Goal: Information Seeking & Learning: Check status

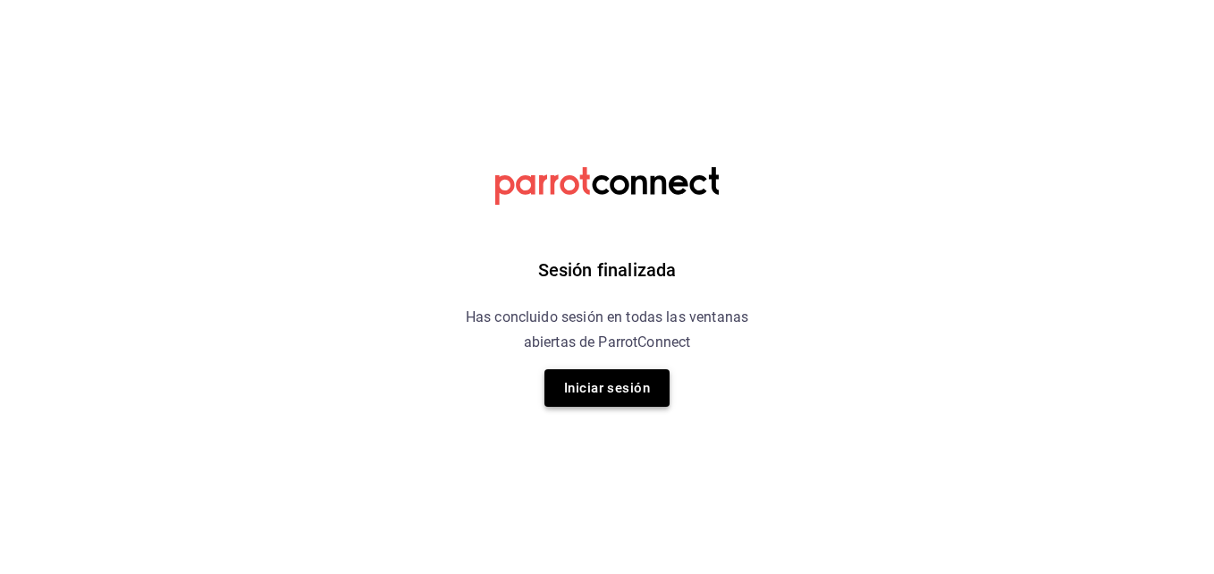
click at [625, 377] on button "Iniciar sesión" at bounding box center [607, 388] width 125 height 38
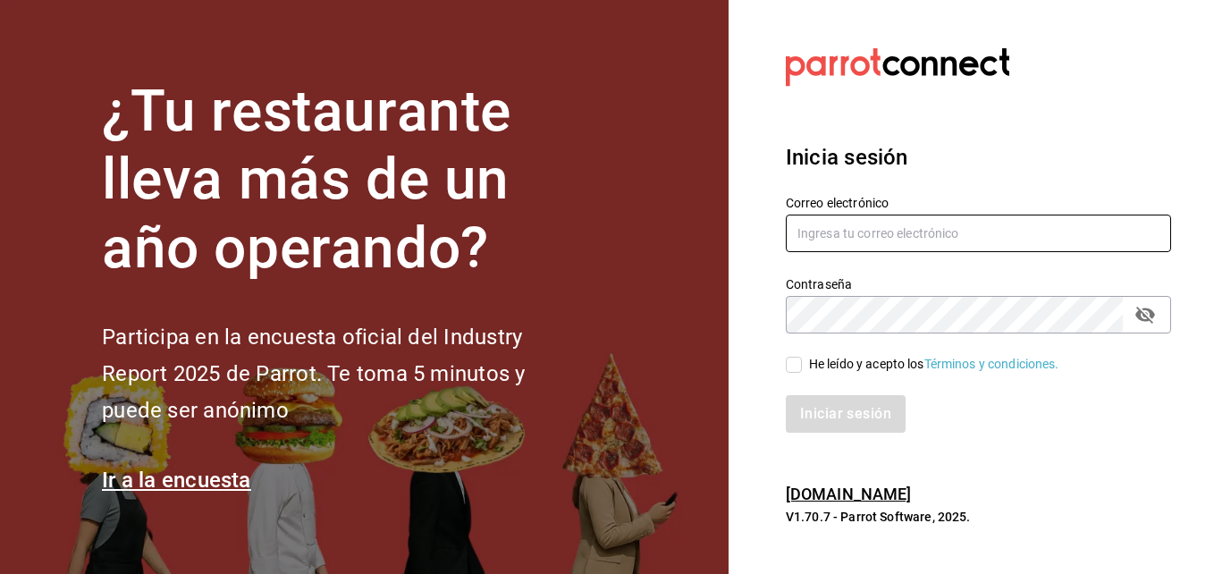
type input "[EMAIL_ADDRESS][DOMAIN_NAME]"
click at [800, 365] on input "He leído y acepto los Términos y condiciones." at bounding box center [794, 365] width 16 height 16
checkbox input "true"
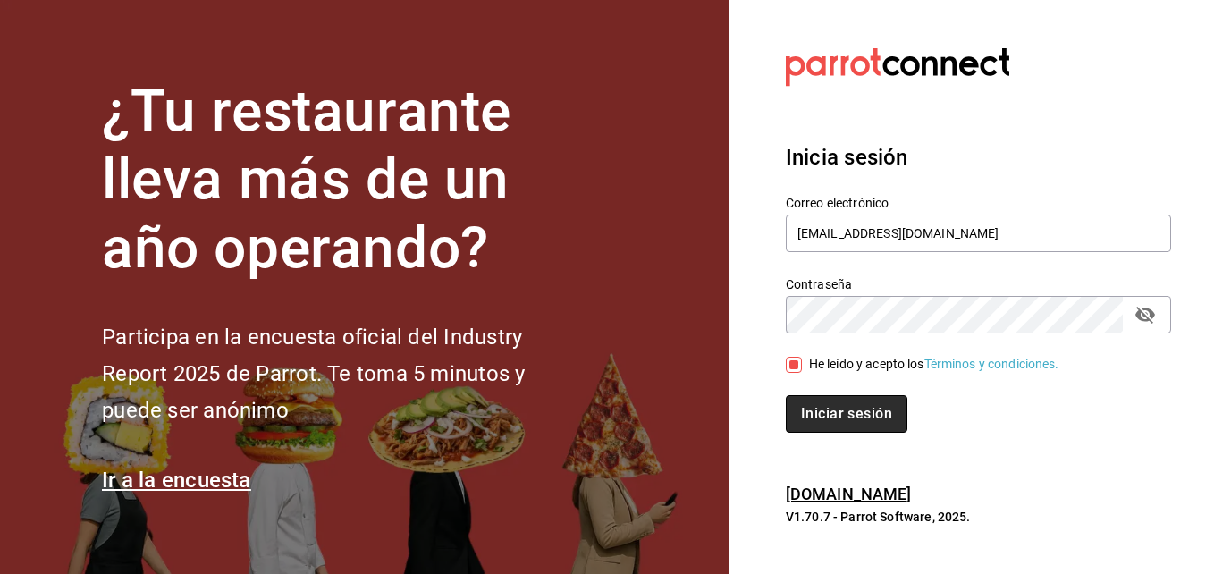
click at [838, 421] on button "Iniciar sesión" at bounding box center [847, 414] width 122 height 38
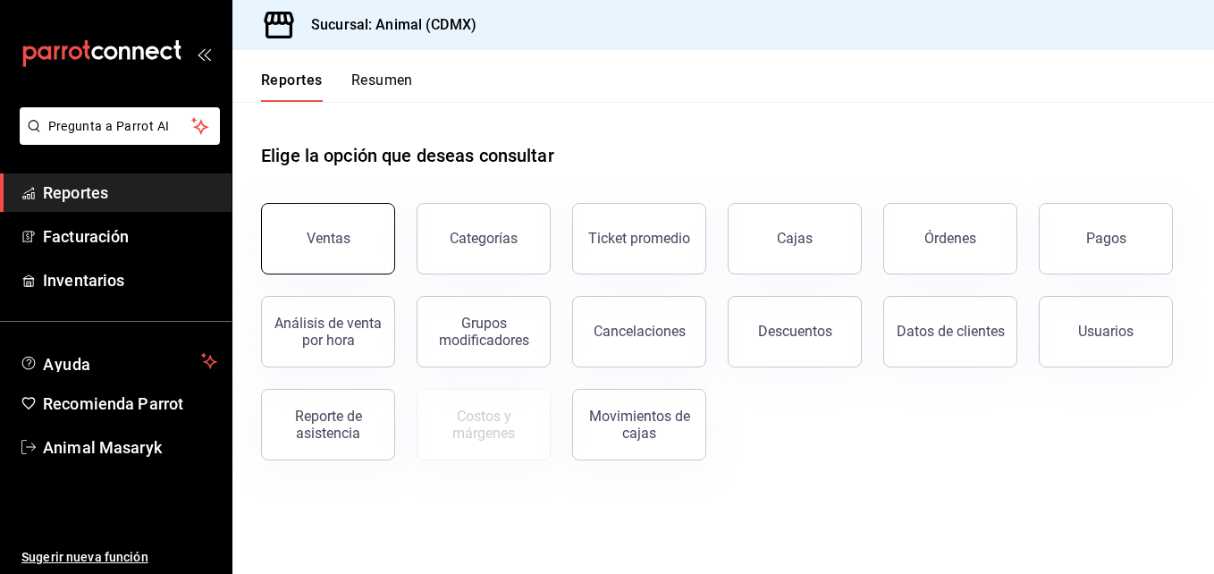
click at [342, 243] on div "Ventas" at bounding box center [329, 238] width 44 height 17
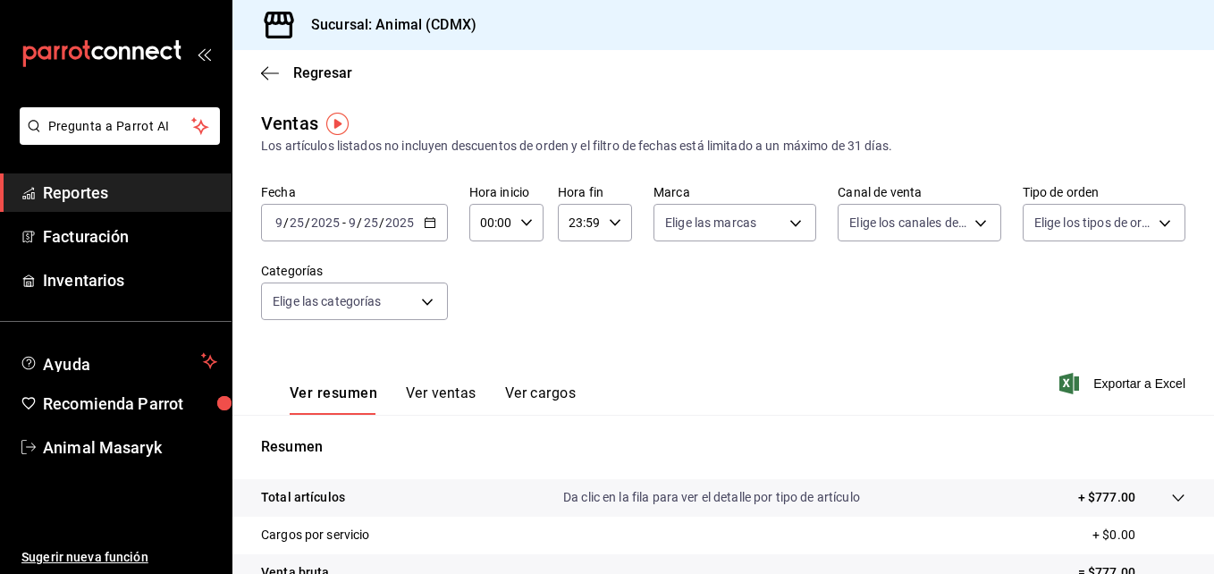
click at [433, 217] on \(Stroke\) "button" at bounding box center [433, 217] width 1 height 1
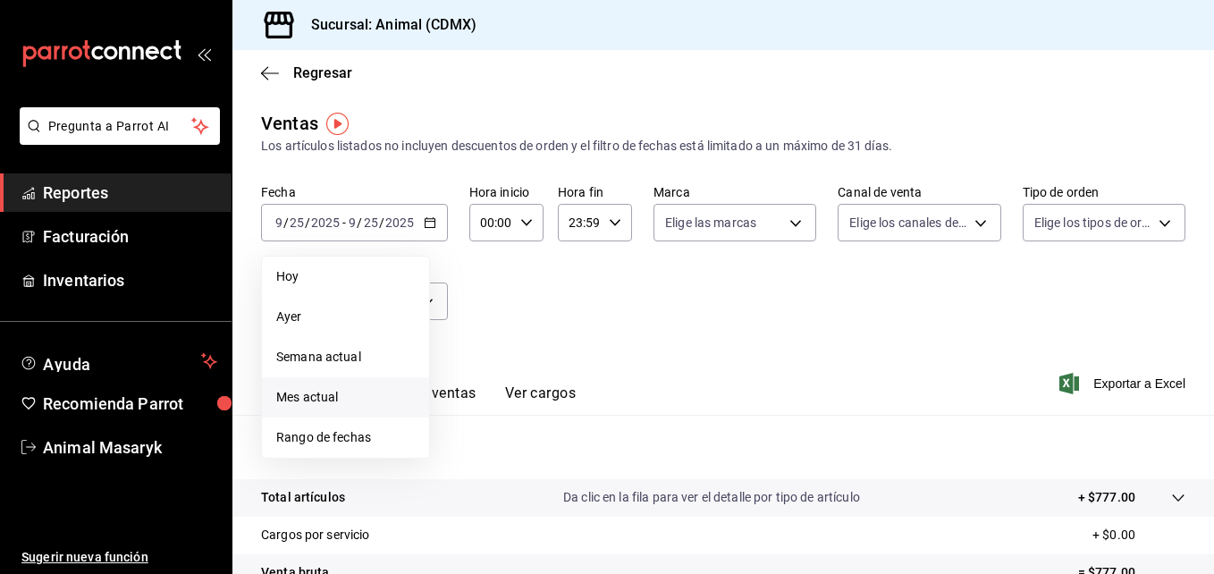
click at [359, 398] on span "Mes actual" at bounding box center [345, 397] width 139 height 19
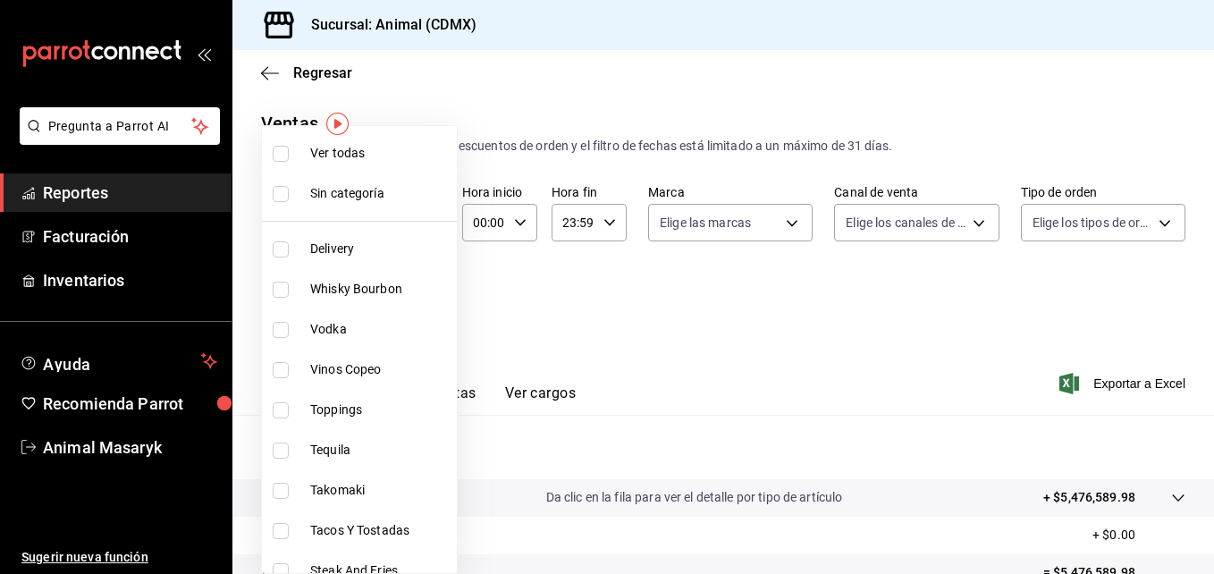
click at [423, 301] on body "Pregunta a Parrot AI Reportes Facturación Inventarios Ayuda Recomienda Parrot A…" at bounding box center [607, 287] width 1214 height 574
click at [280, 149] on input "checkbox" at bounding box center [281, 154] width 16 height 16
checkbox input "true"
type input "281688af-6220-48ae-86b9-ca5e6f63eb3e,2ffeebaa-176c-4024-95f8-553ffecca8da,37769…"
checkbox input "true"
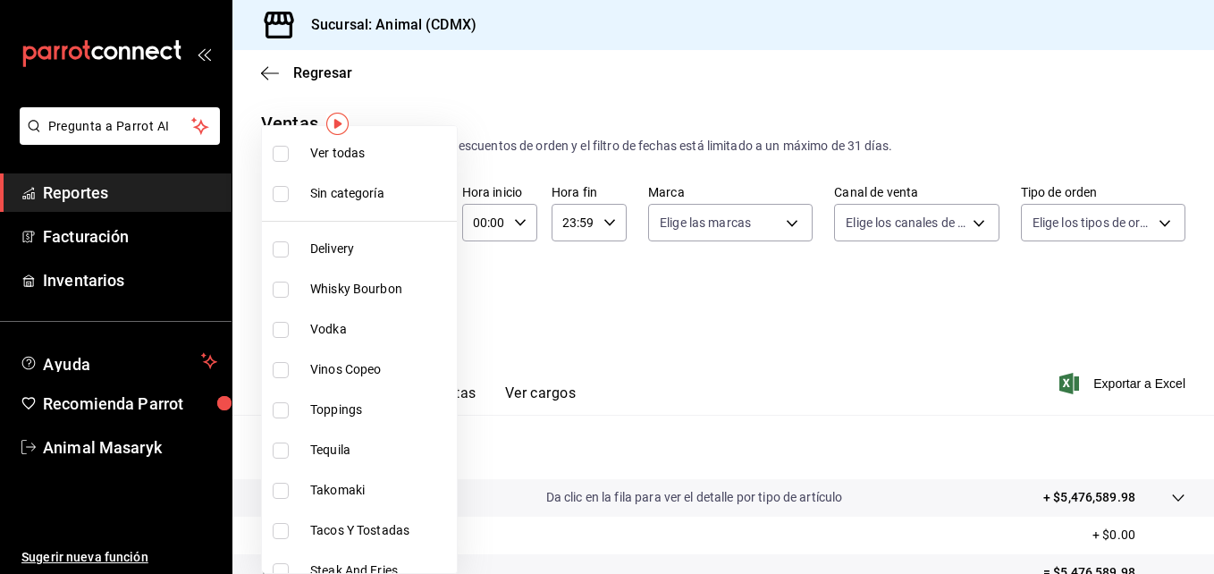
checkbox input "true"
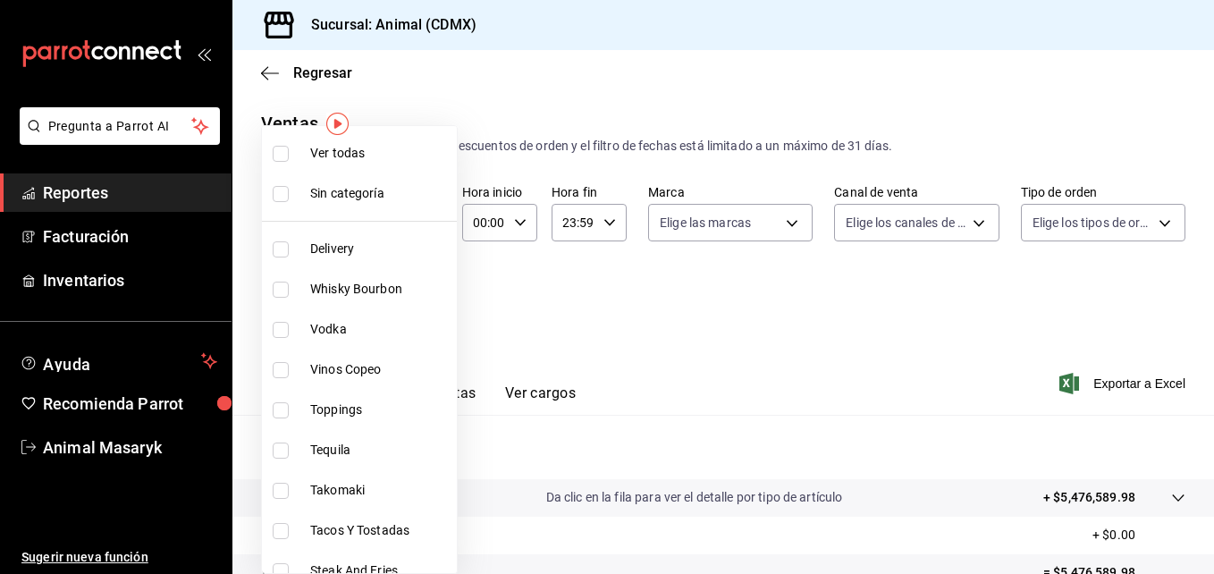
checkbox input "true"
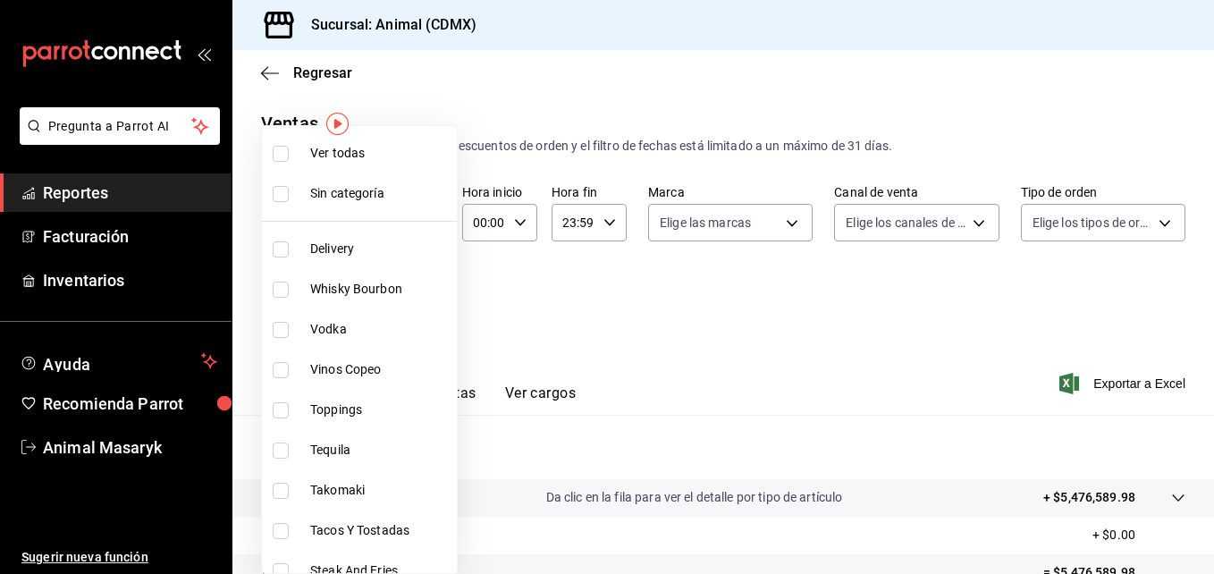
checkbox input "true"
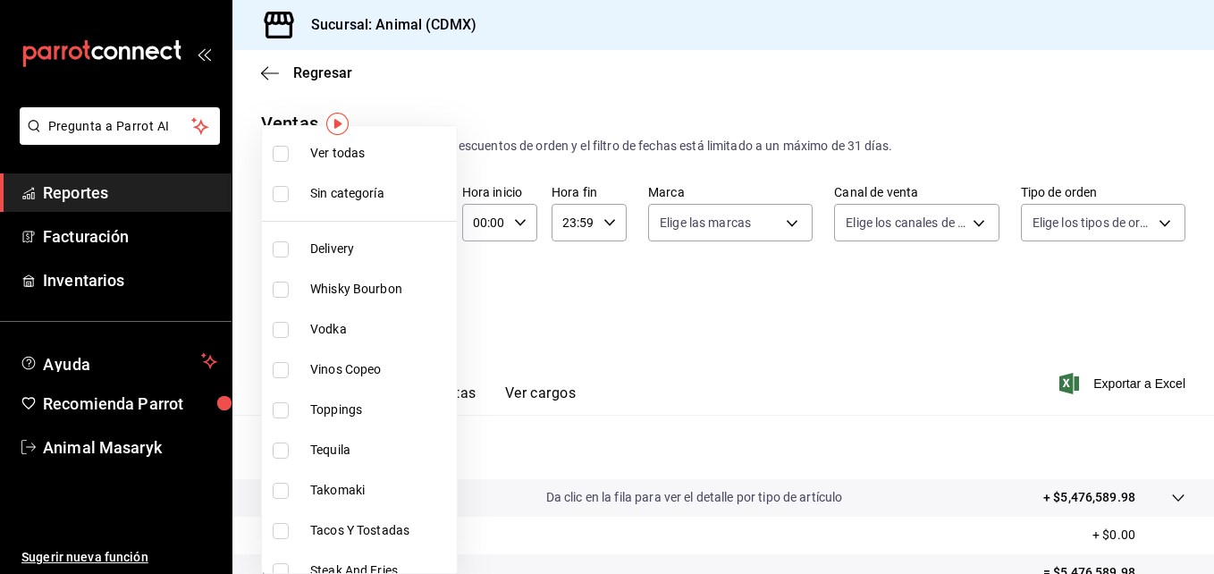
checkbox input "true"
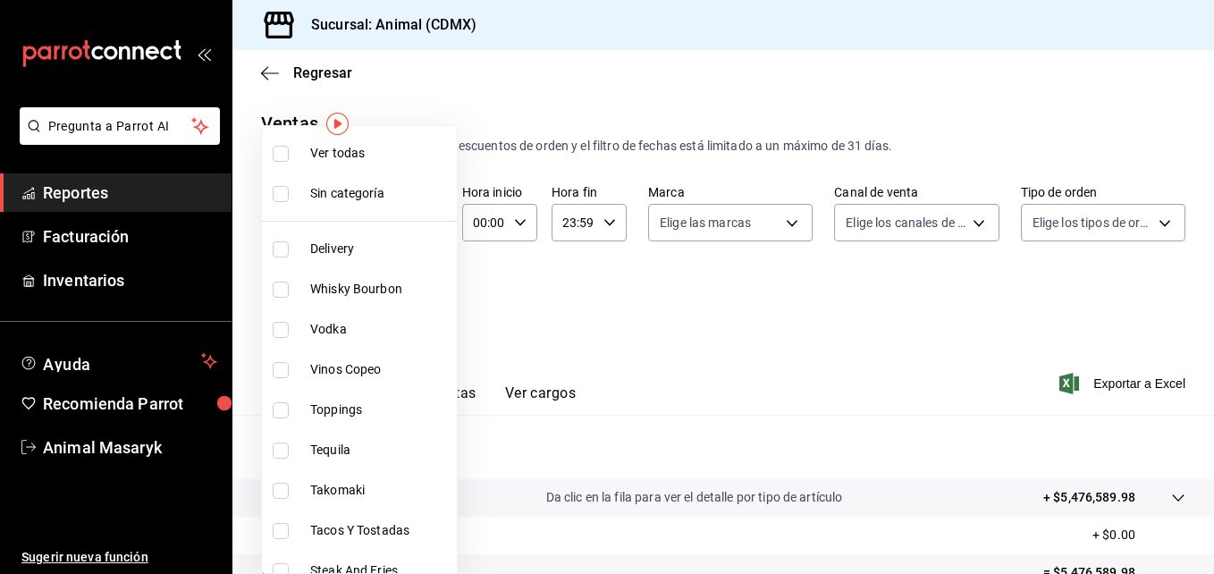
checkbox input "true"
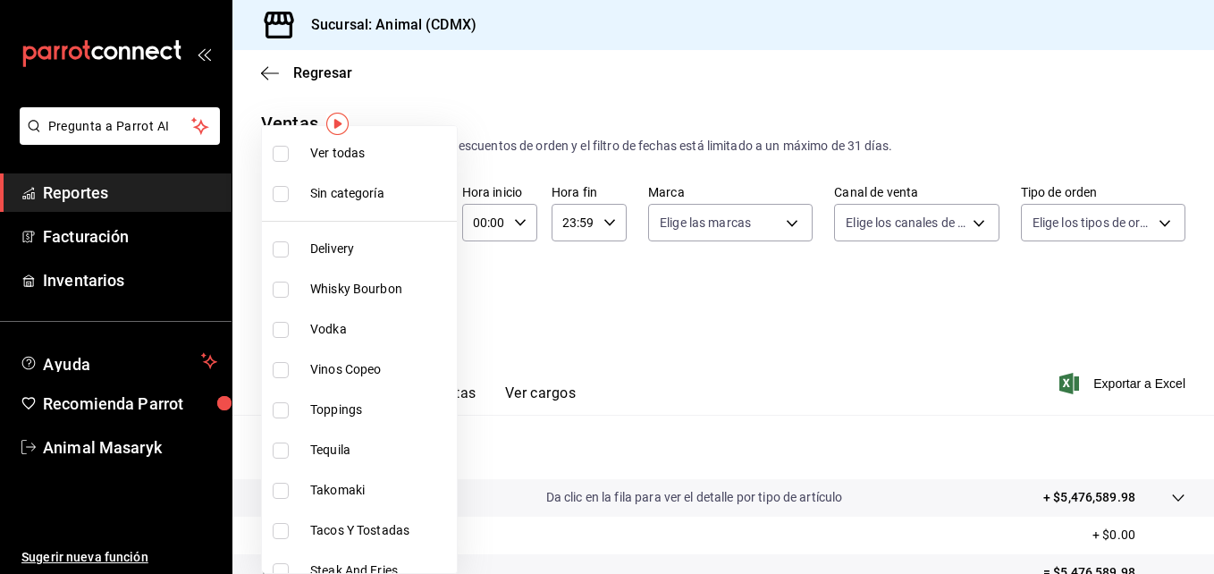
checkbox input "true"
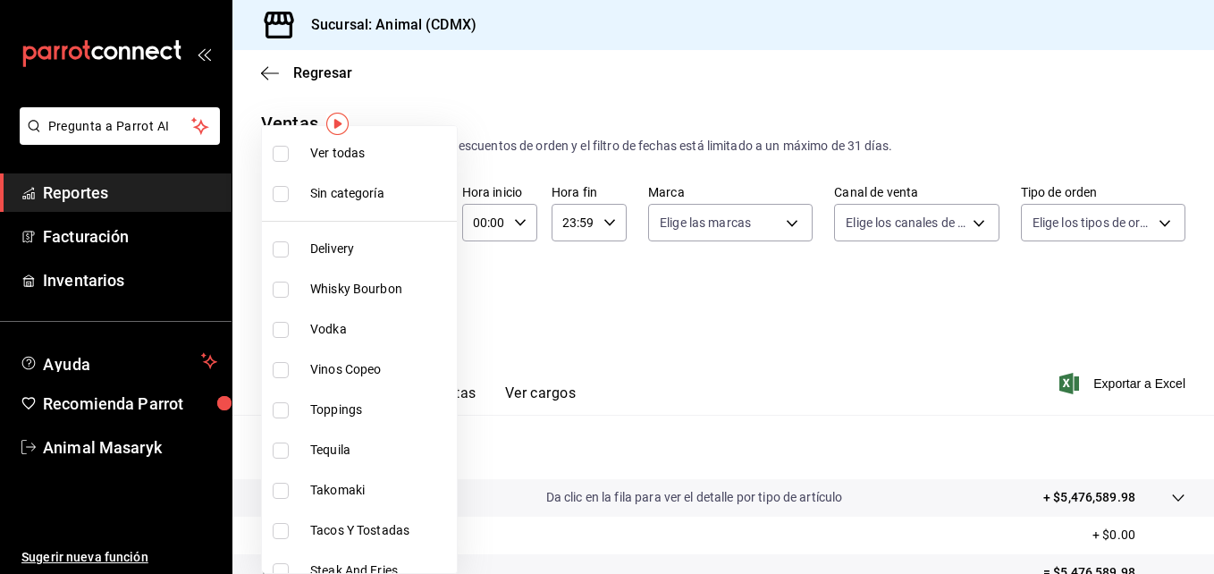
checkbox input "true"
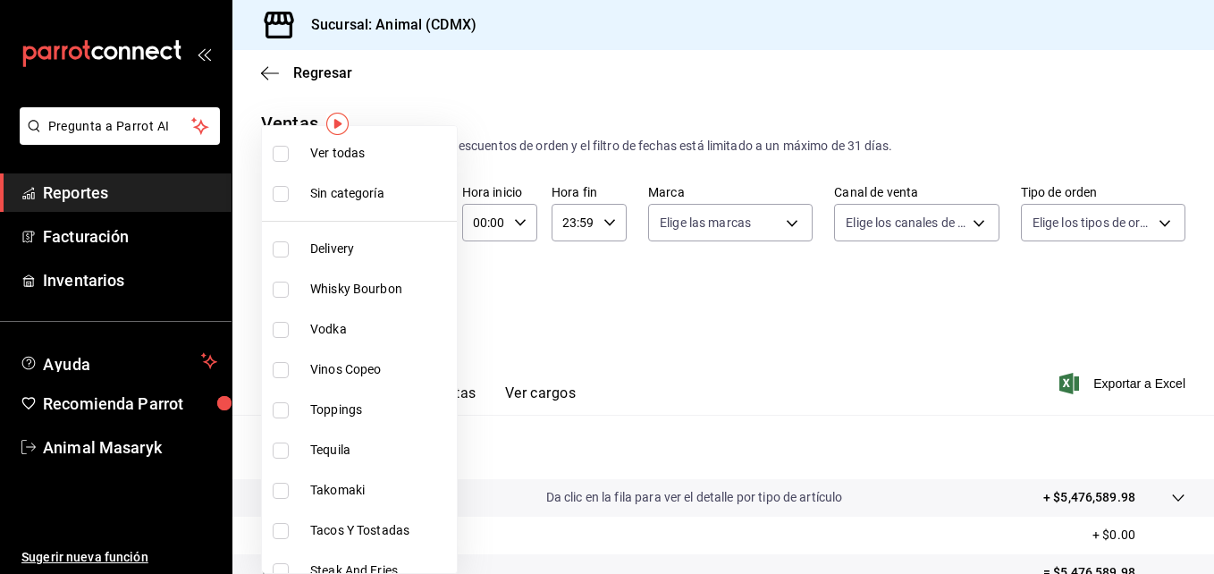
checkbox input "true"
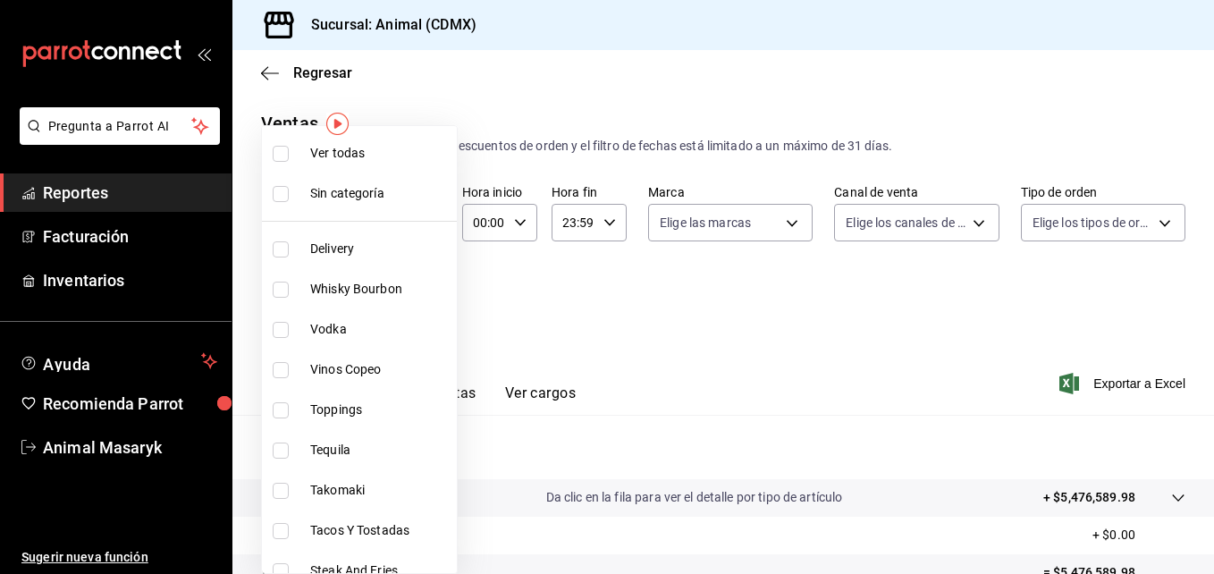
checkbox input "true"
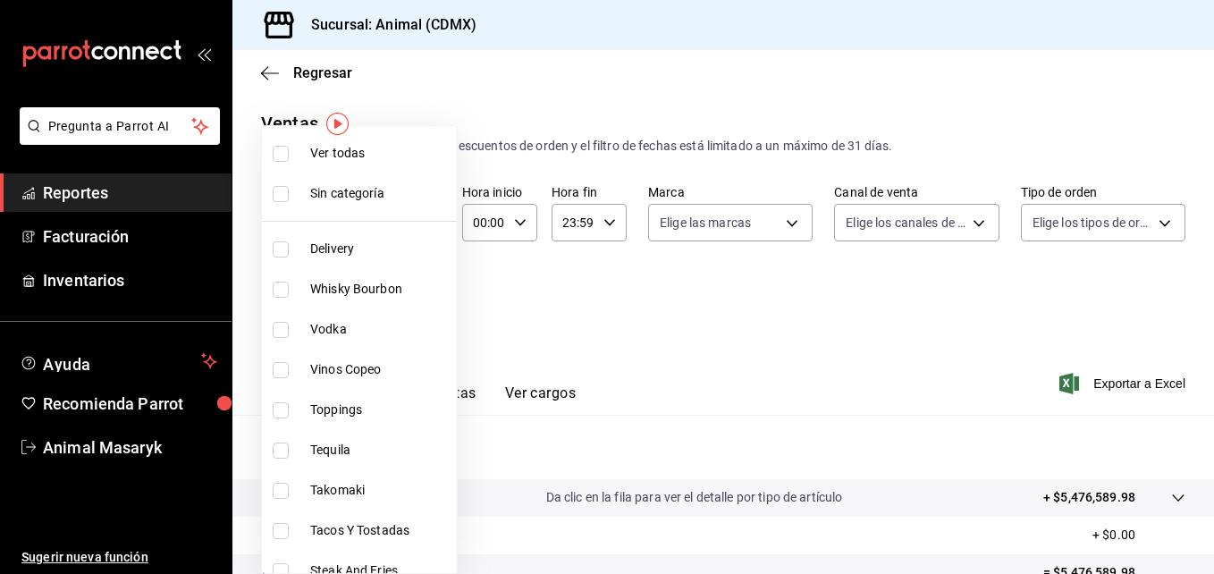
checkbox input "true"
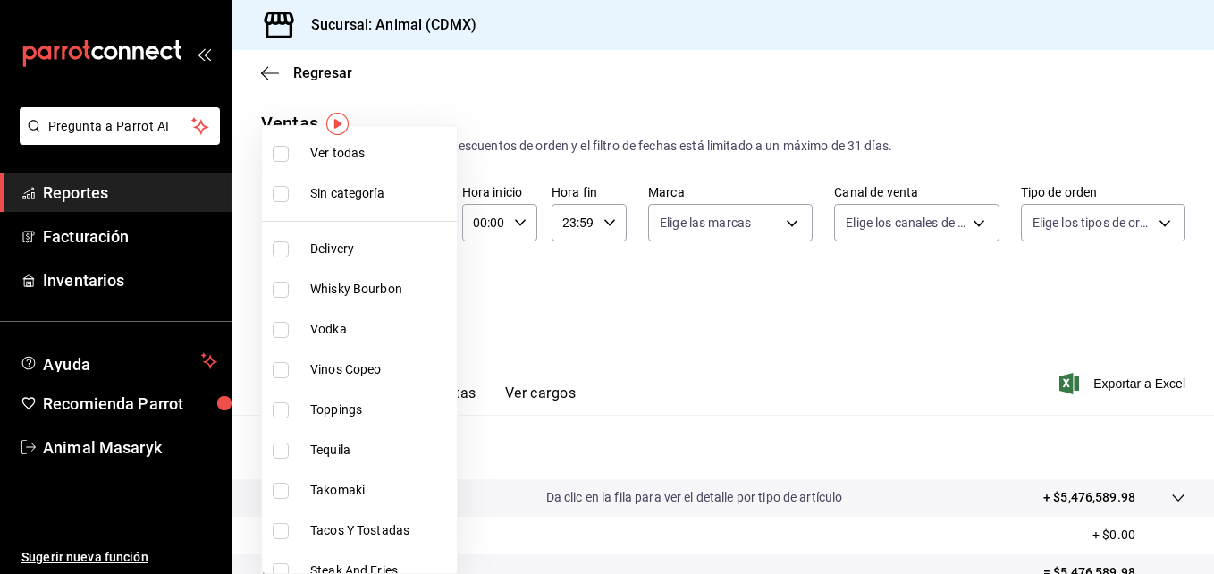
checkbox input "true"
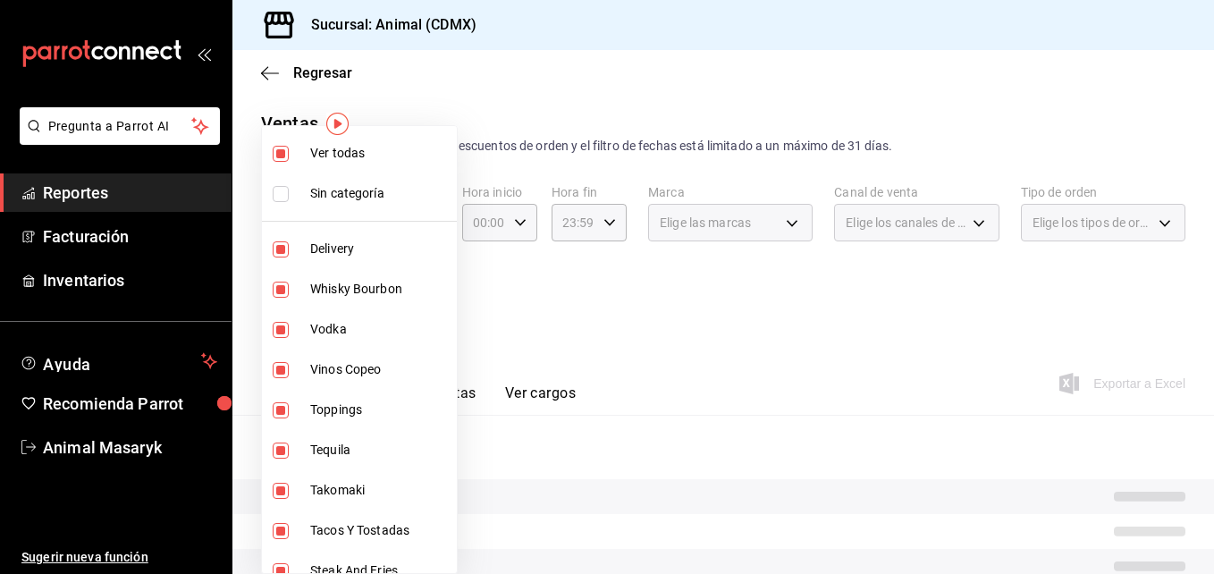
click at [463, 77] on div at bounding box center [607, 287] width 1214 height 574
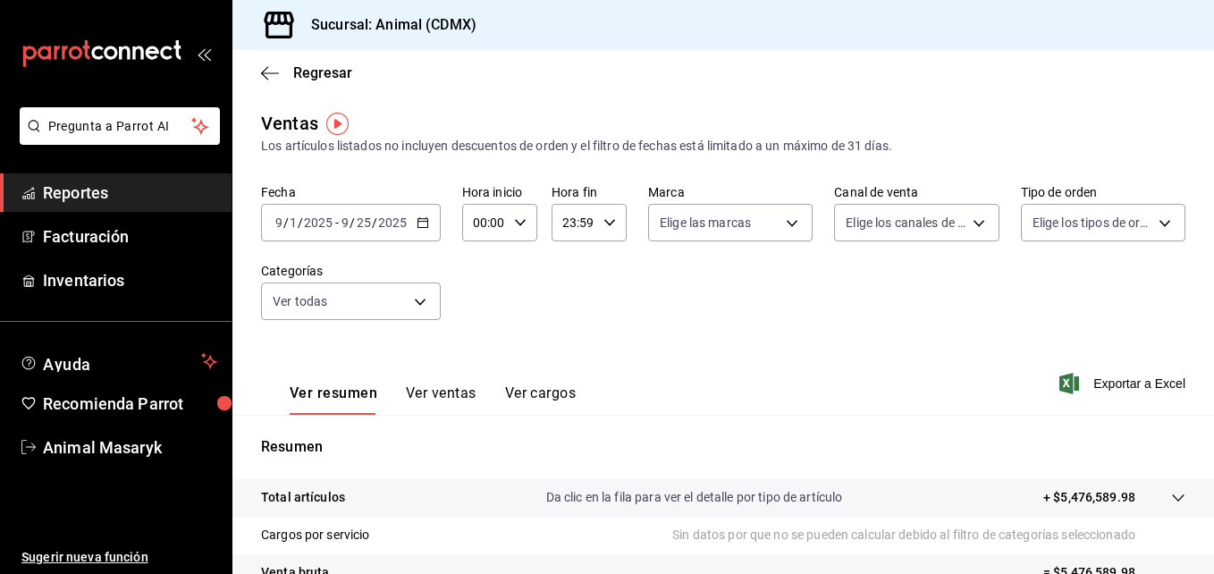
click at [427, 221] on \(Stroke\) "button" at bounding box center [423, 223] width 11 height 10
click at [420, 222] on \(Stroke\) "button" at bounding box center [423, 221] width 10 height 1
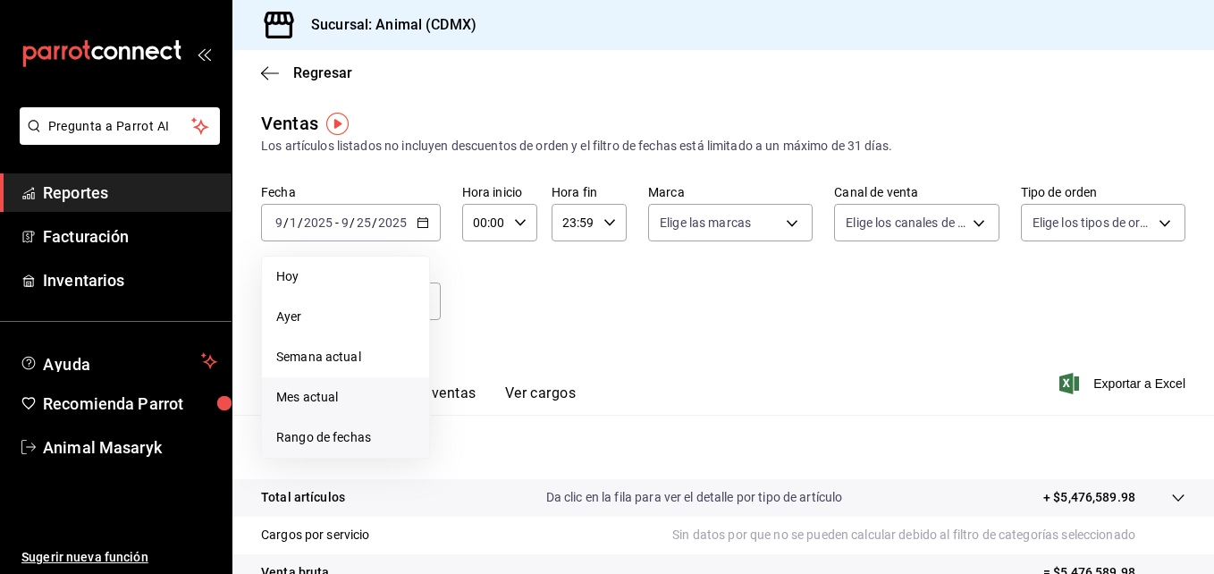
click at [323, 438] on span "Rango de fechas" at bounding box center [345, 437] width 139 height 19
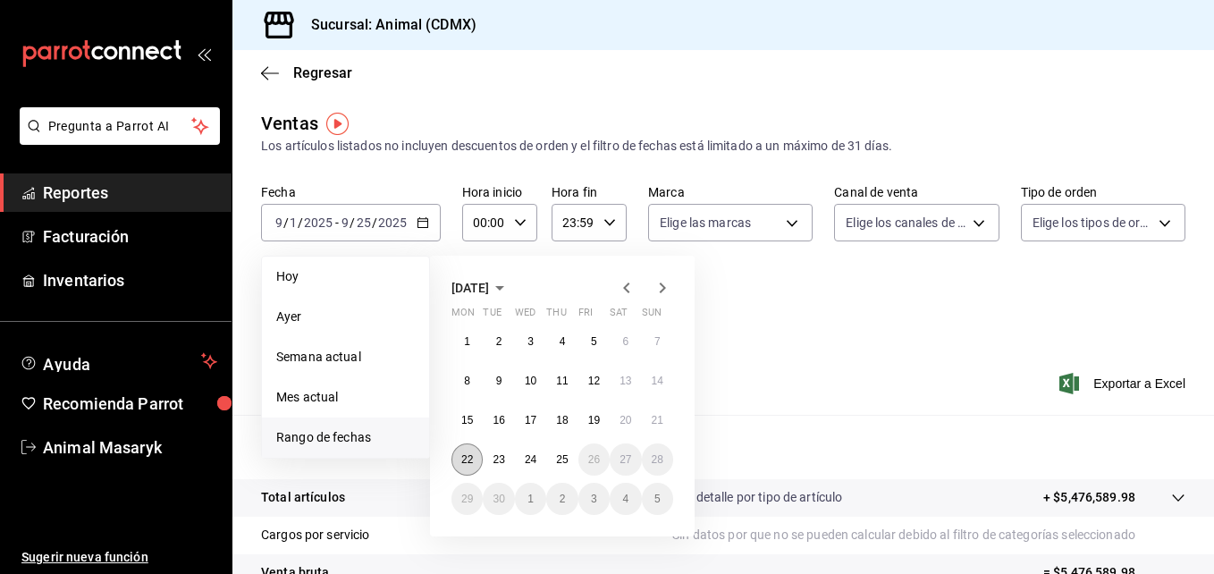
click at [464, 464] on abbr "22" at bounding box center [467, 459] width 12 height 13
click at [573, 463] on button "25" at bounding box center [561, 460] width 31 height 32
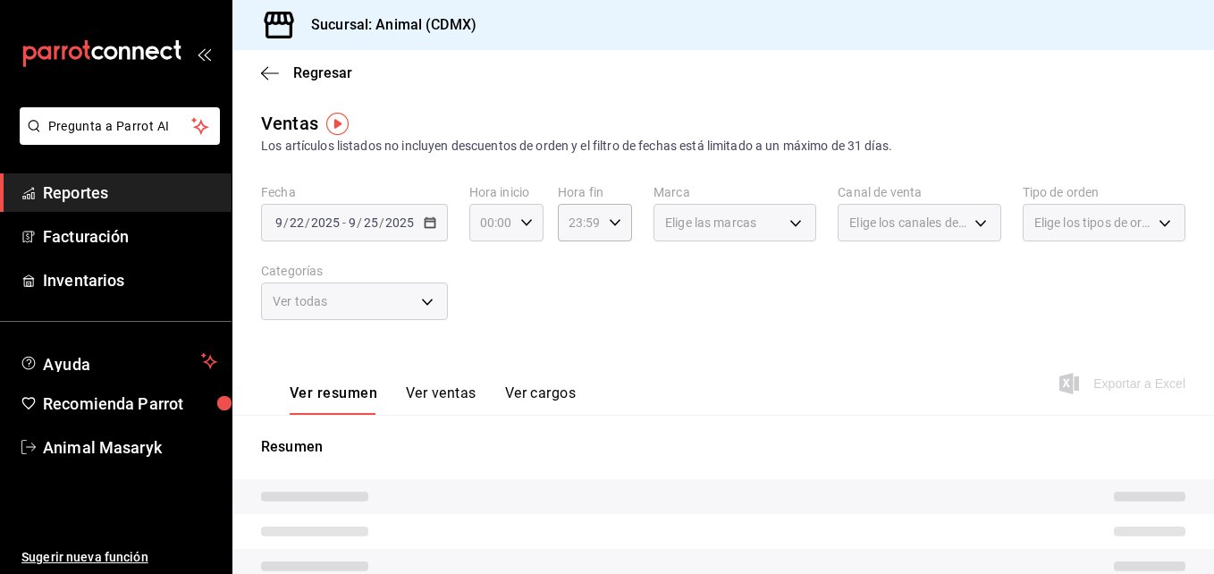
click at [529, 222] on icon "button" at bounding box center [526, 222] width 13 height 13
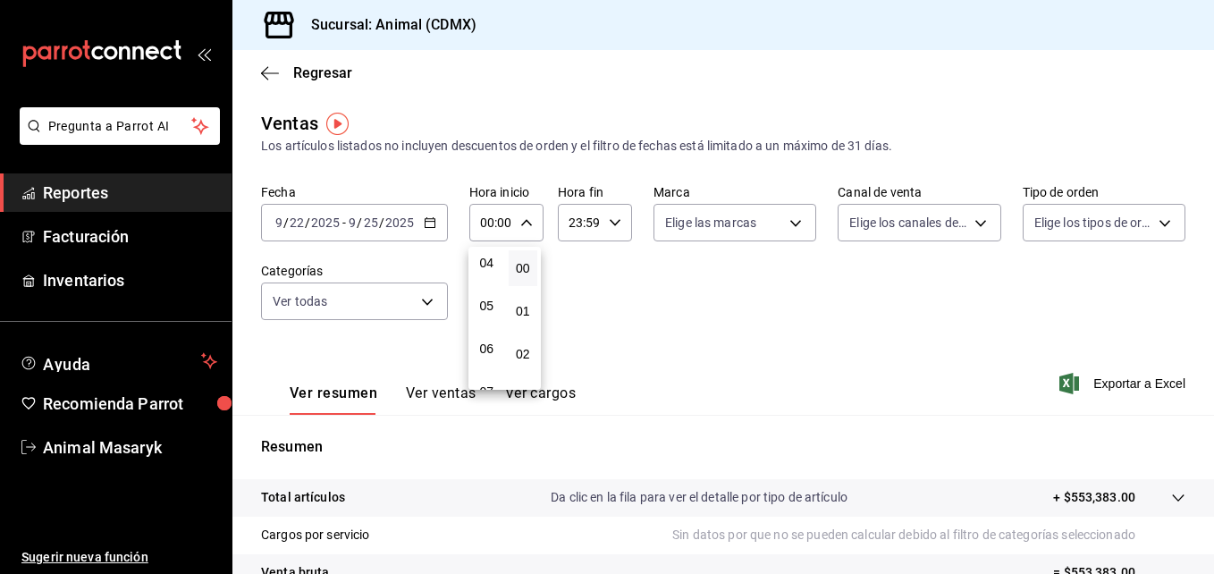
scroll to position [180, 0]
click at [488, 308] on span "05" at bounding box center [487, 303] width 8 height 14
type input "05:00"
click at [607, 225] on div at bounding box center [607, 287] width 1214 height 574
click at [609, 225] on icon "button" at bounding box center [615, 222] width 13 height 13
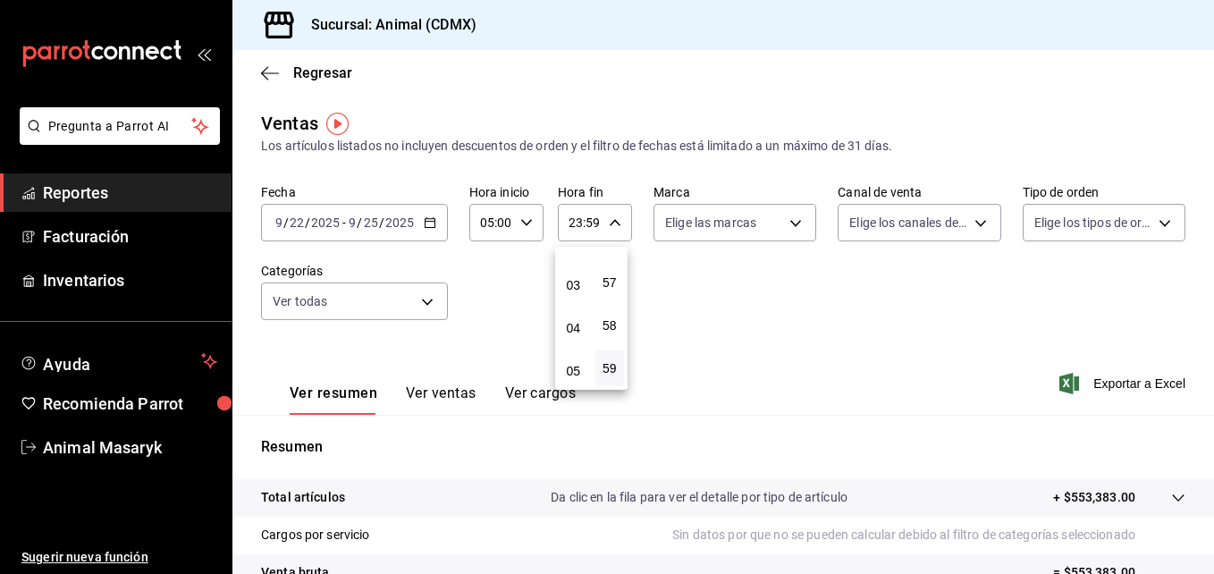
scroll to position [111, 0]
click at [572, 360] on button "05" at bounding box center [574, 372] width 30 height 36
click at [614, 266] on span "00" at bounding box center [610, 268] width 8 height 14
type input "05:00"
click at [794, 224] on div at bounding box center [607, 287] width 1214 height 574
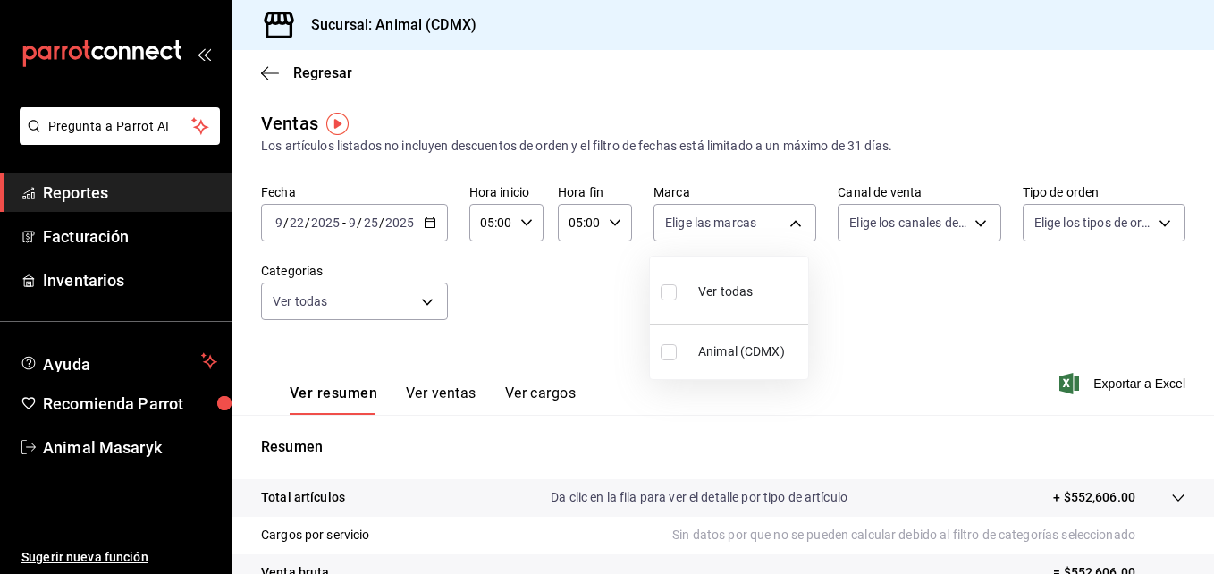
click at [794, 224] on body "Pregunta a Parrot AI Reportes Facturación Inventarios Ayuda Recomienda Parrot A…" at bounding box center [607, 287] width 1214 height 574
click at [674, 287] on input "checkbox" at bounding box center [669, 292] width 16 height 16
checkbox input "true"
type input "cb0f6aec-1481-4e37-861c-bab9b3a65b14"
checkbox input "true"
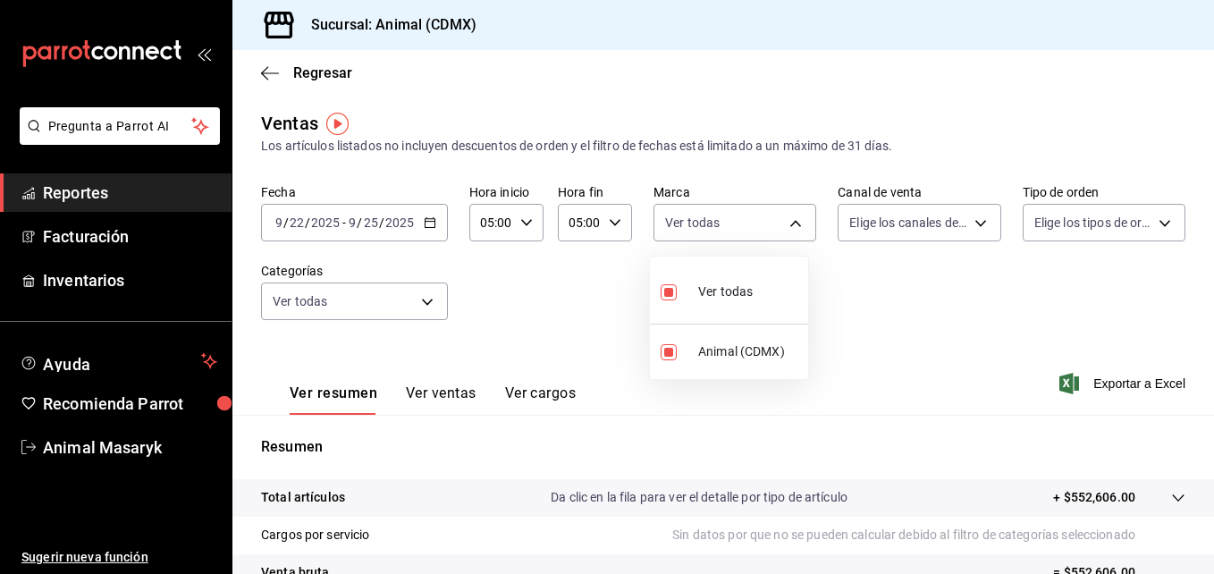
click at [975, 228] on div at bounding box center [607, 287] width 1214 height 574
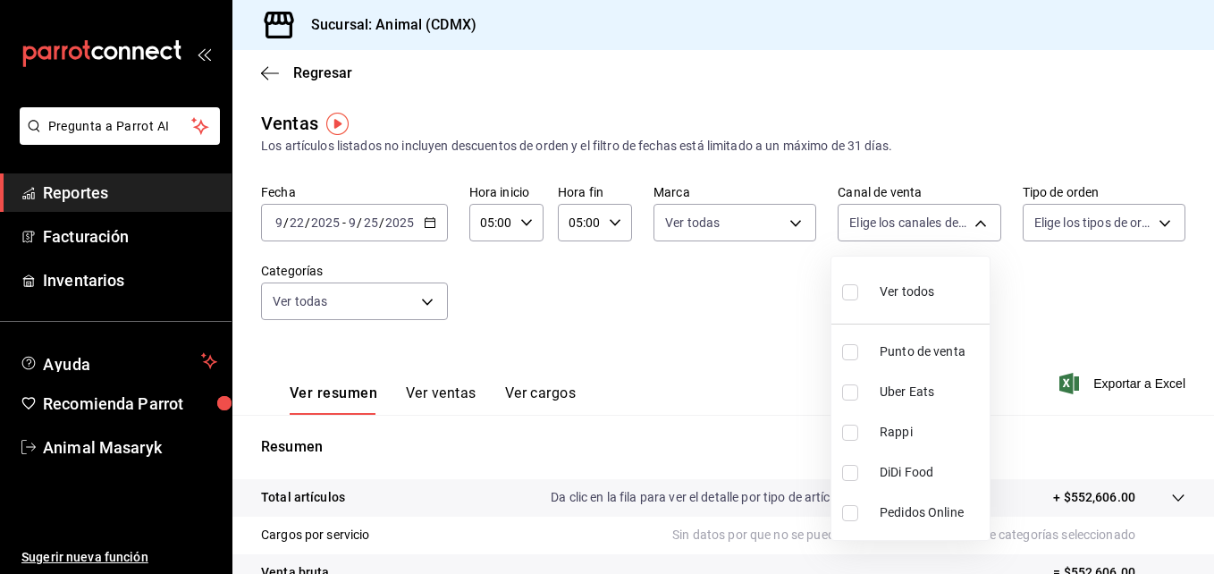
click at [975, 228] on body "Pregunta a Parrot AI Reportes Facturación Inventarios Ayuda Recomienda Parrot A…" at bounding box center [607, 287] width 1214 height 574
click at [855, 289] on input "checkbox" at bounding box center [850, 292] width 16 height 16
checkbox input "true"
type input "PARROT,UBER_EATS,RAPPI,DIDI_FOOD,ONLINE"
checkbox input "true"
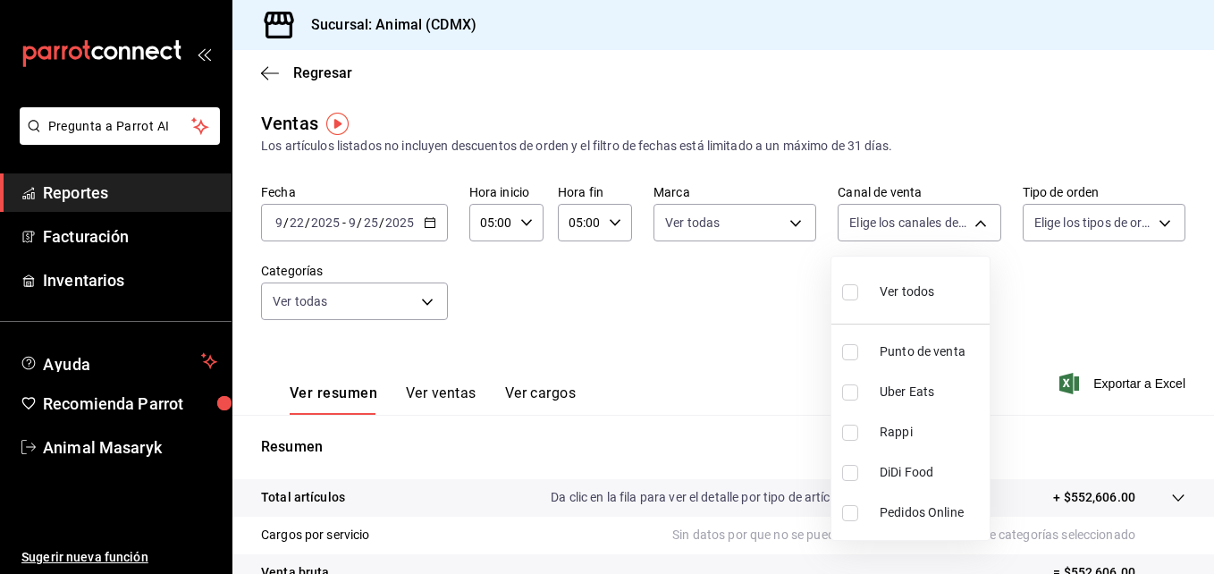
checkbox input "true"
click at [1148, 224] on div at bounding box center [607, 287] width 1214 height 574
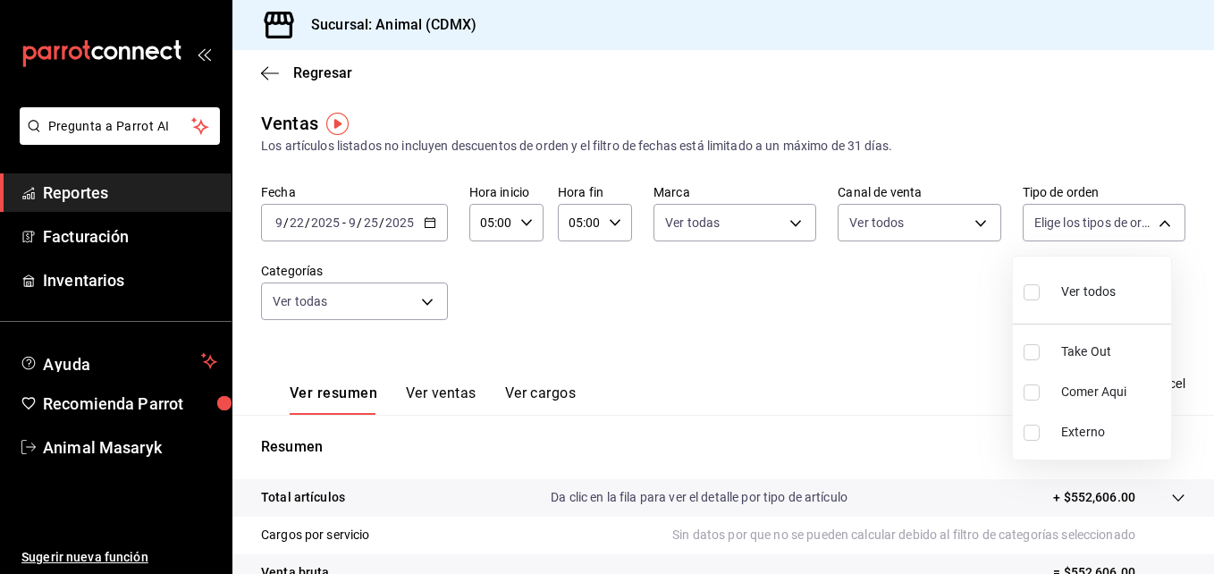
click at [1148, 224] on body "Pregunta a Parrot AI Reportes Facturación Inventarios Ayuda Recomienda Parrot A…" at bounding box center [607, 287] width 1214 height 574
click at [1036, 293] on input "checkbox" at bounding box center [1032, 292] width 16 height 16
checkbox input "true"
type input "ad44a823-99d3-4372-a913-4cf57f2a9ac0,b8ee5ff1-85c8-4a81-aa51-555e6c8ba0c6,EXTER…"
checkbox input "true"
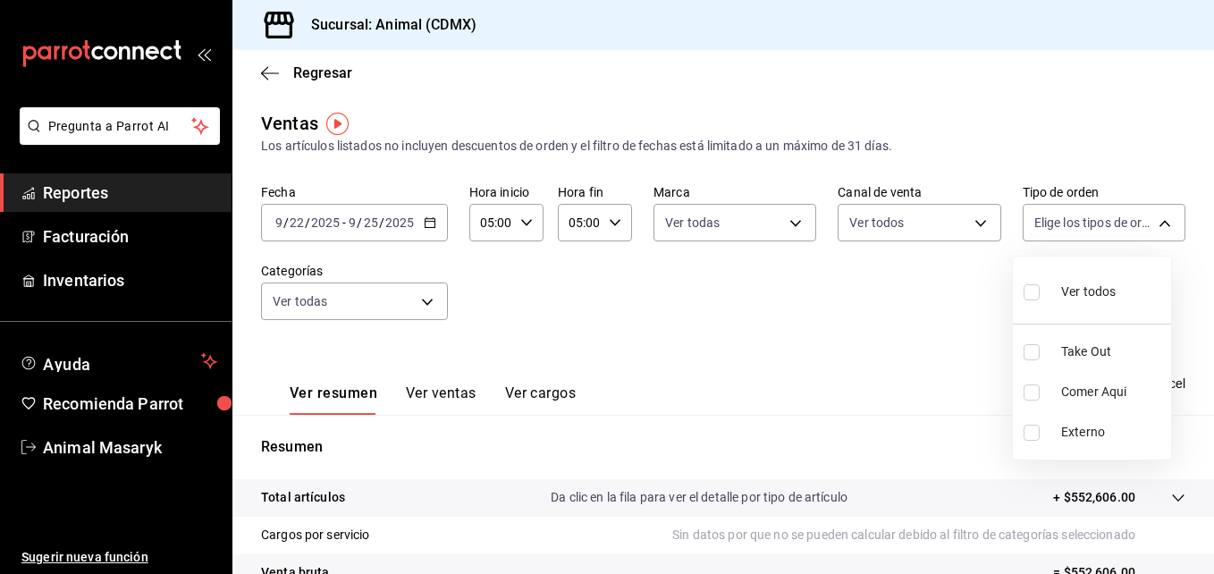
checkbox input "true"
click at [890, 326] on div at bounding box center [607, 287] width 1214 height 574
click at [1063, 379] on icon "button" at bounding box center [1070, 383] width 20 height 21
